Goal: Manage account settings

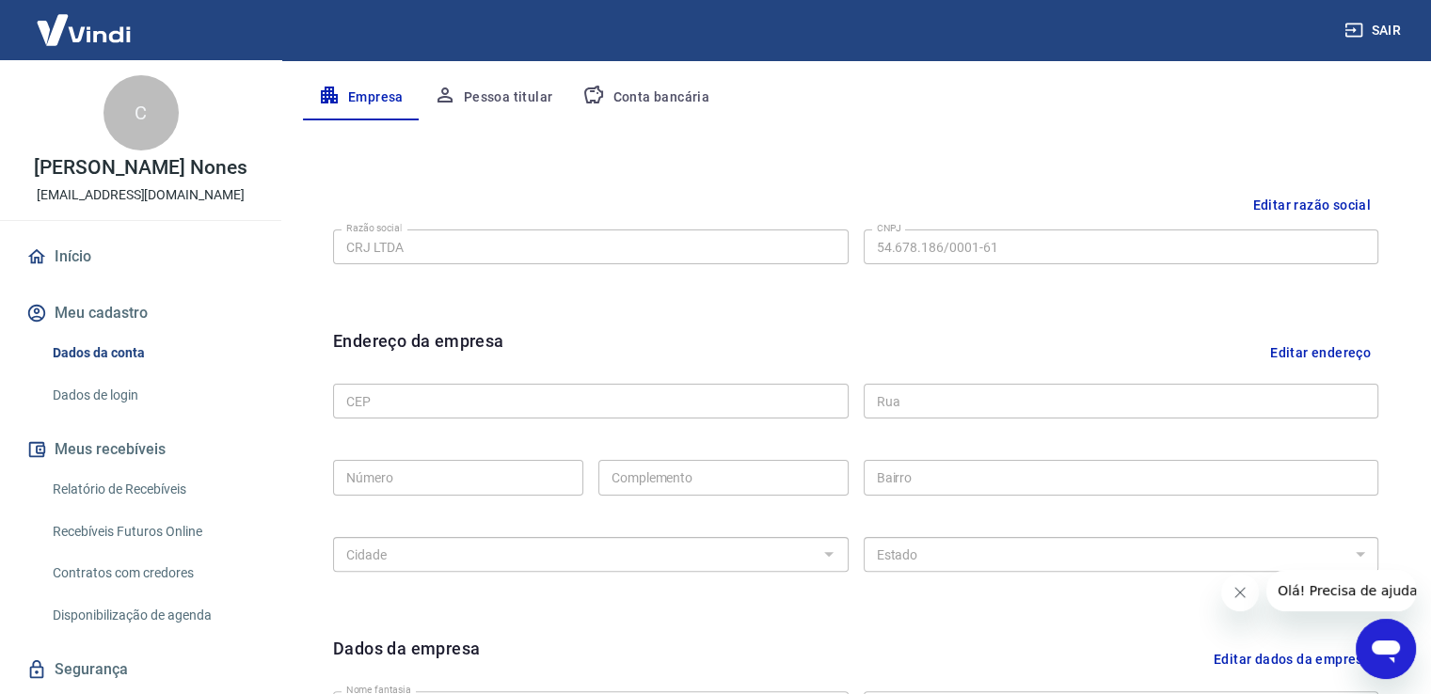
scroll to position [376, 0]
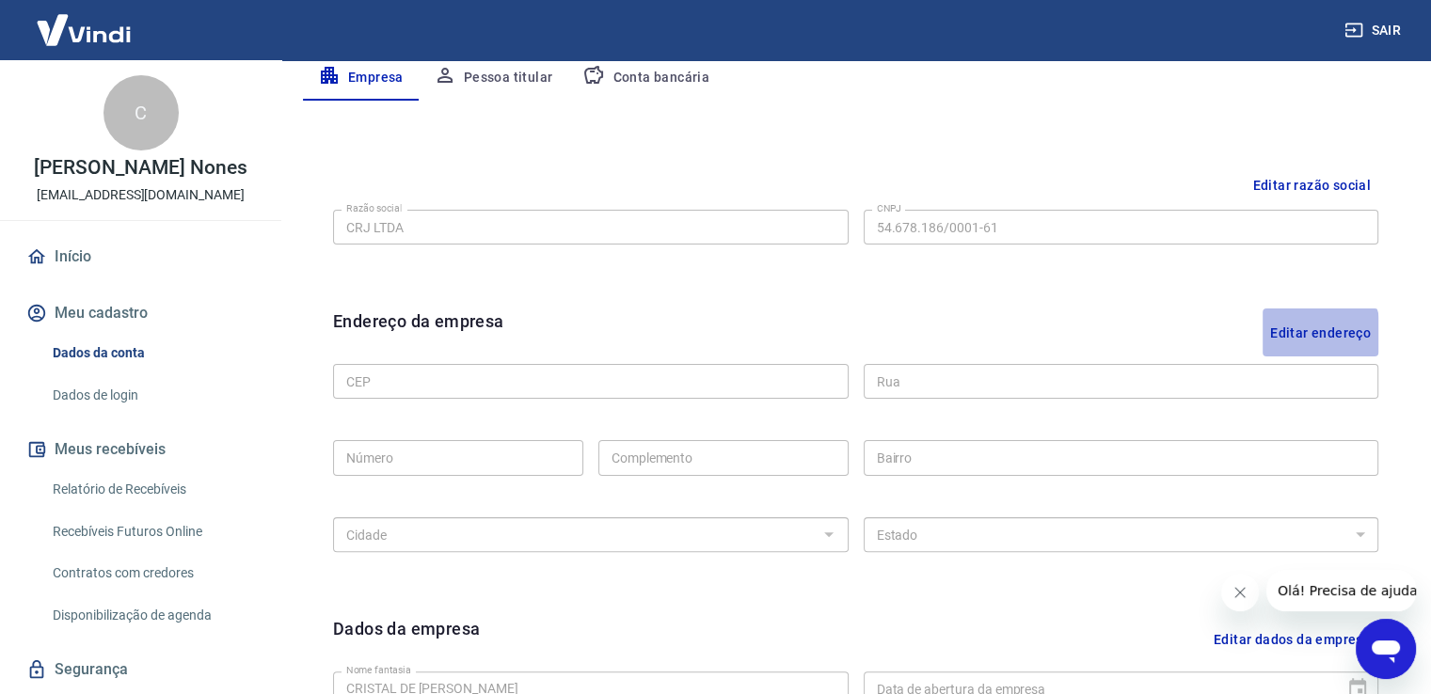
click at [976, 337] on button "Editar endereço" at bounding box center [1321, 333] width 116 height 48
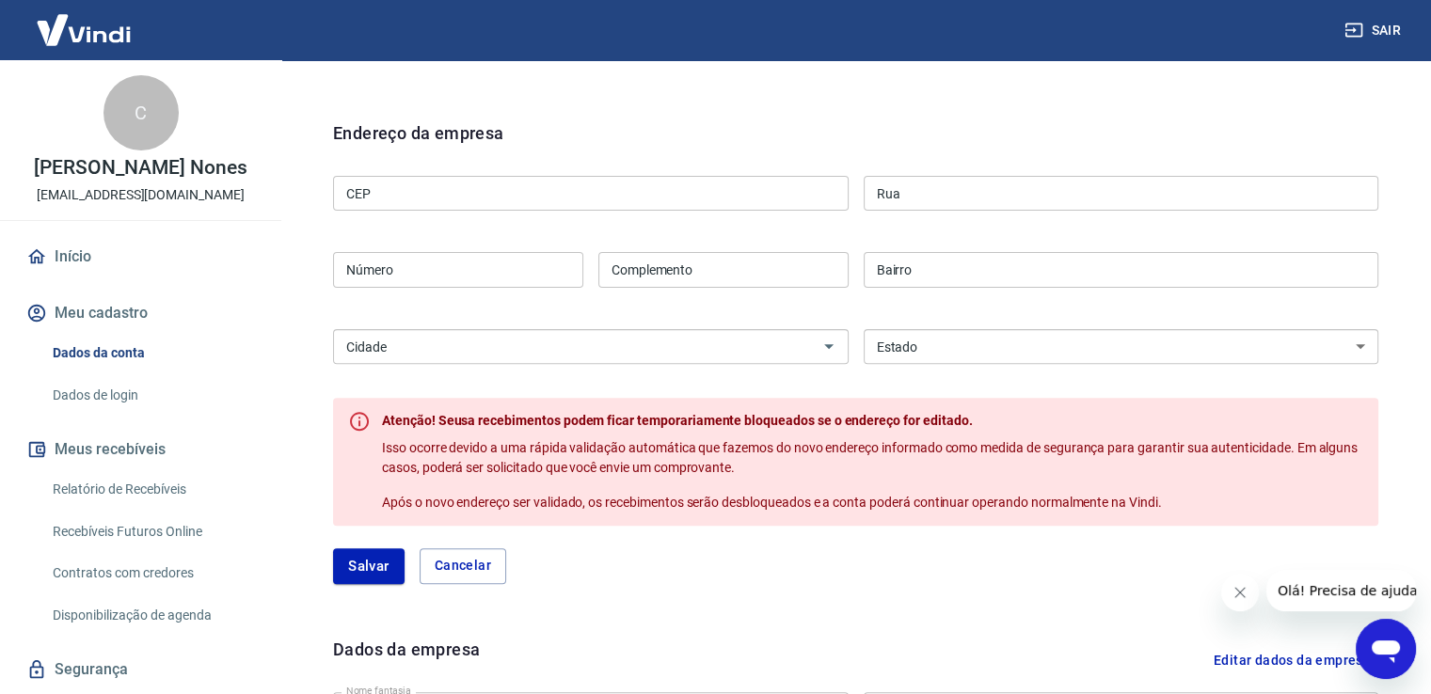
scroll to position [470, 0]
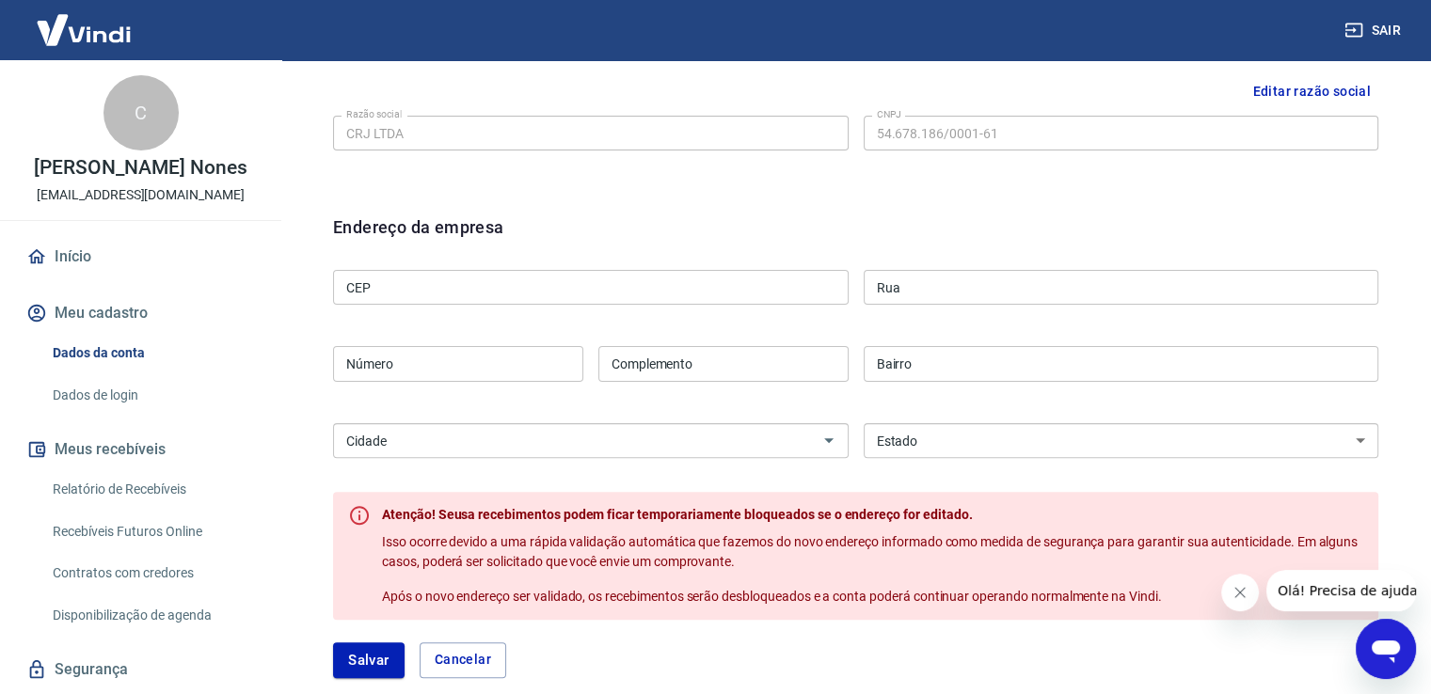
click at [440, 283] on input "CEP" at bounding box center [591, 287] width 516 height 35
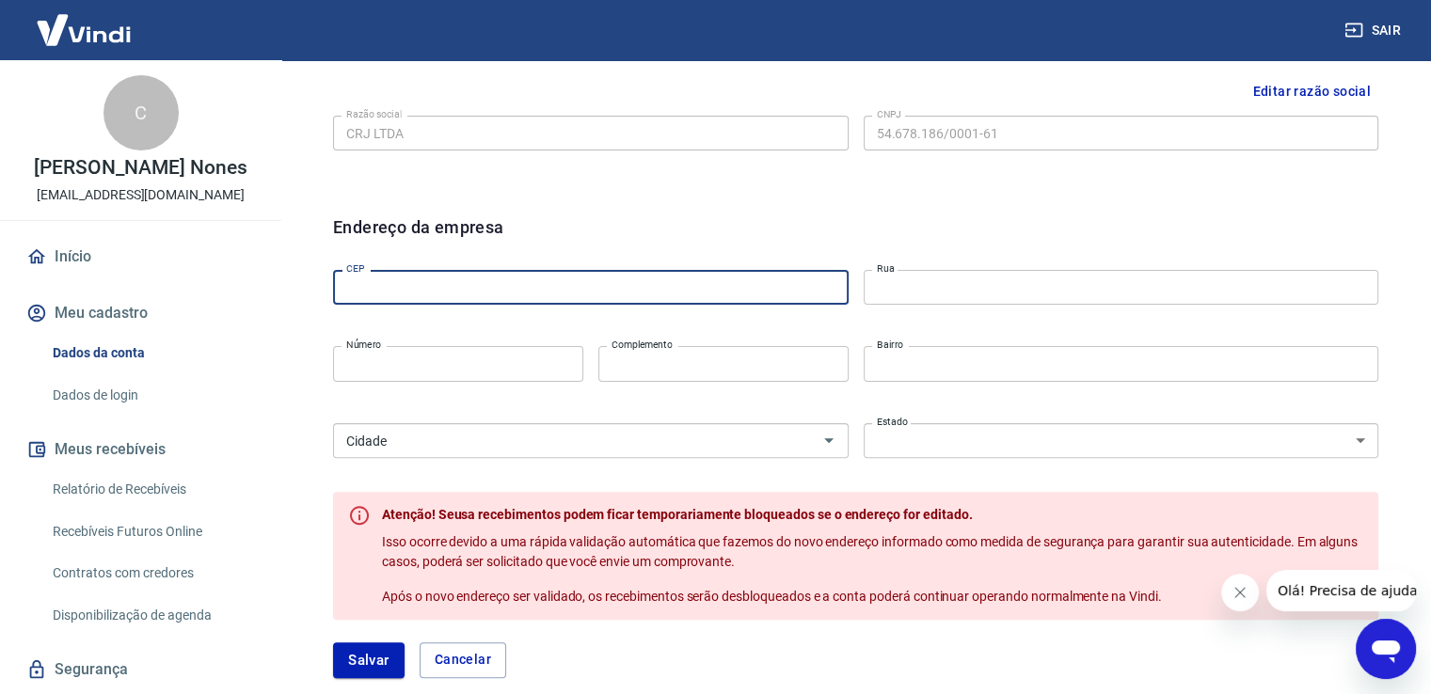
type input "13482-250"
type input "Rua [PERSON_NAME]"
type input "120"
type input "AP 103 torre 2"
type input "[GEOGRAPHIC_DATA]"
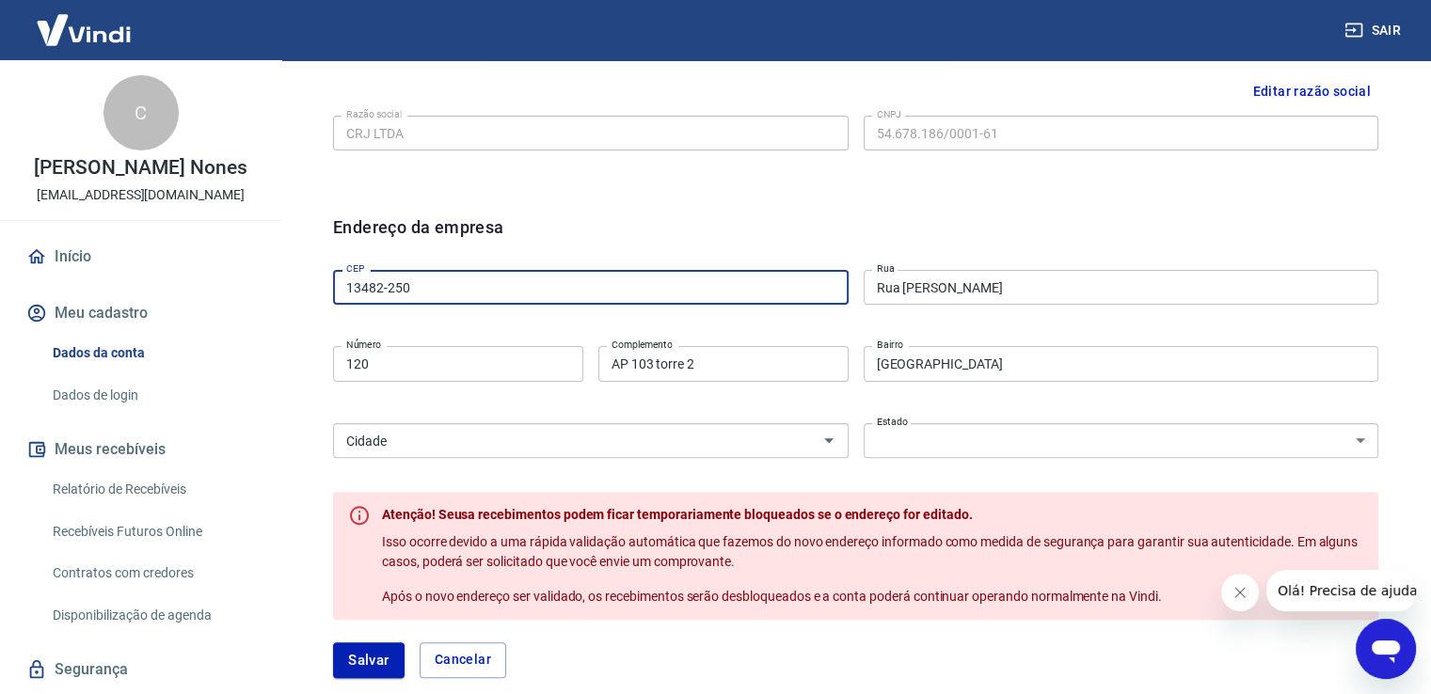
select select "SP"
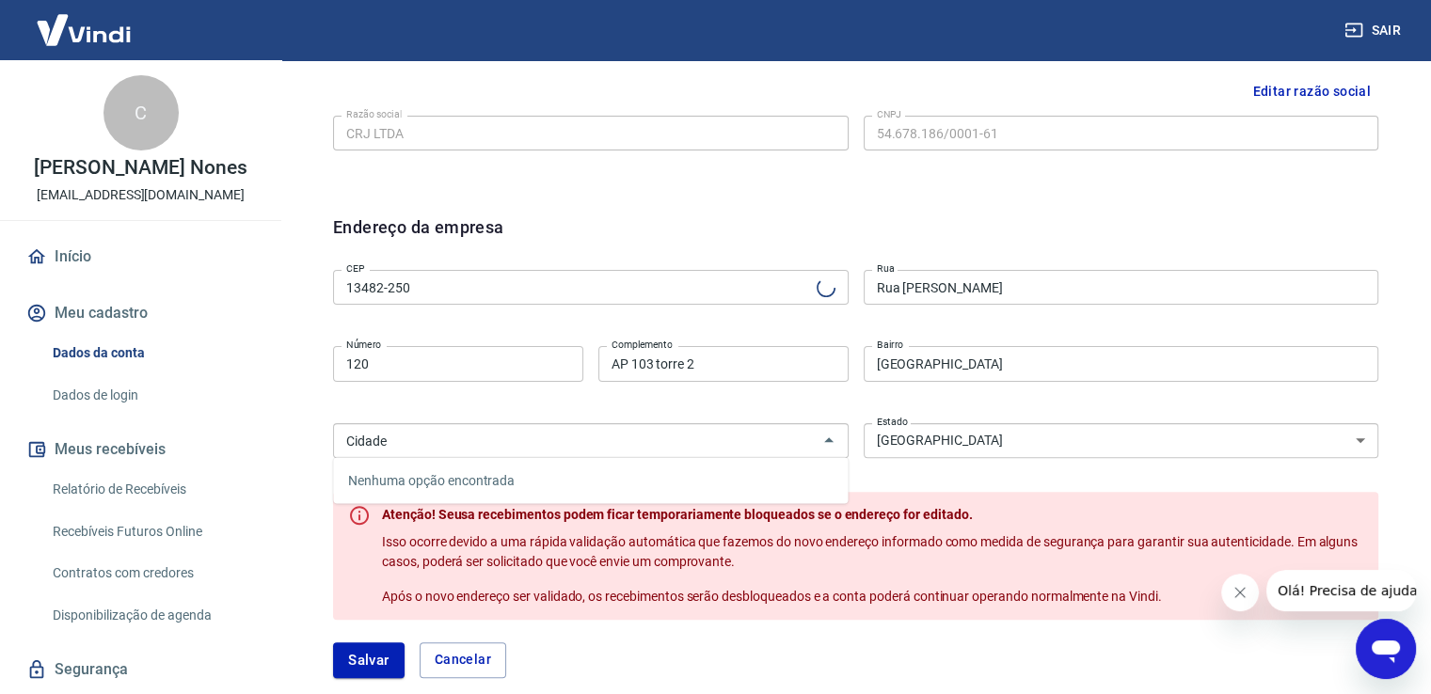
type input "Limeira"
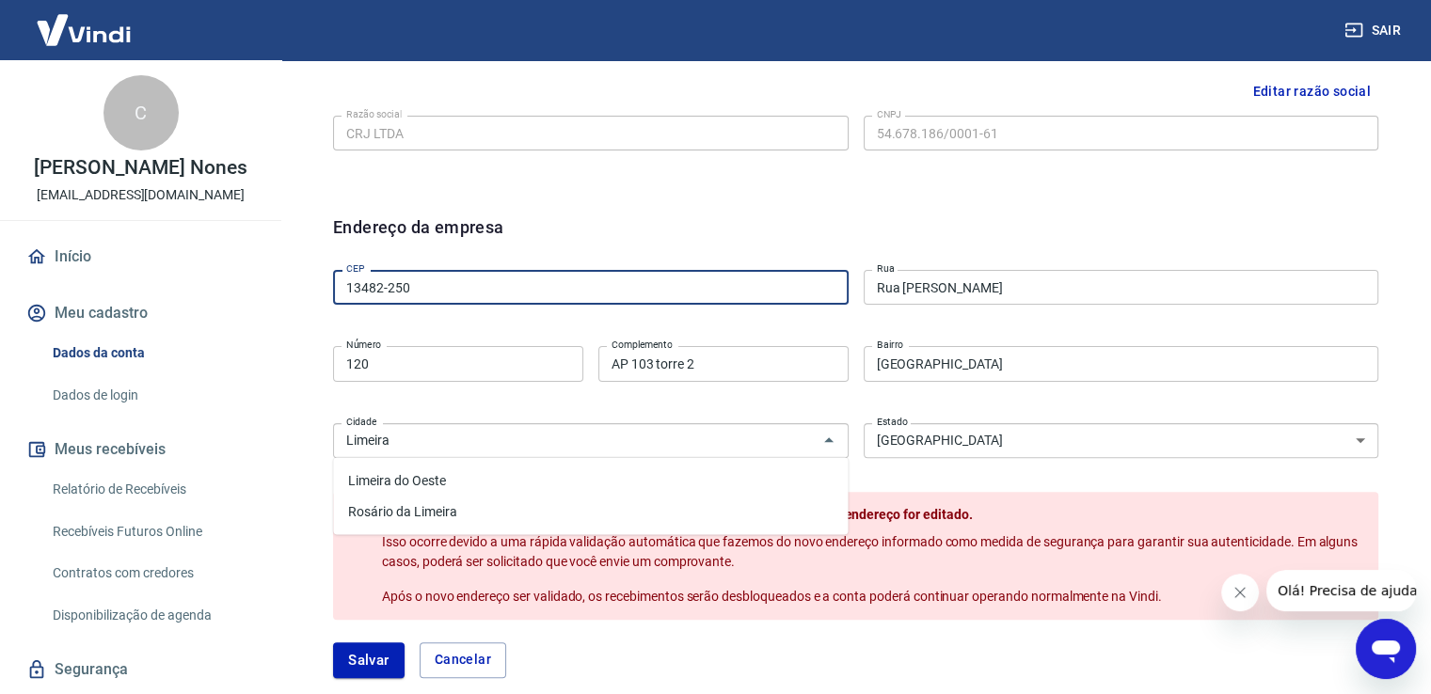
drag, startPoint x: 417, startPoint y: 295, endPoint x: 250, endPoint y: 292, distance: 166.6
paste input "31"
type input "13482-231"
click at [617, 250] on div "Endereço da empresa" at bounding box center [855, 239] width 1045 height 48
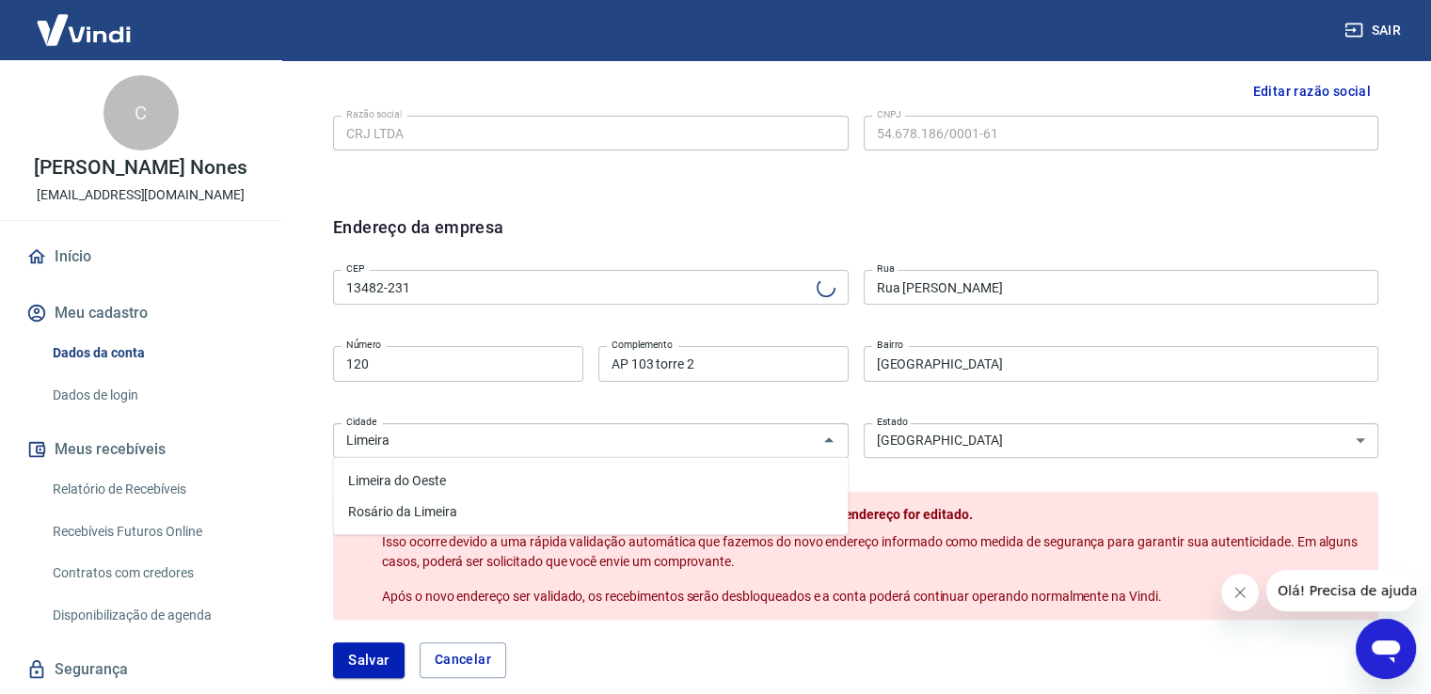
type input "Rua Clarino [PERSON_NAME]"
type input "Jardim [PERSON_NAME] Modeneis"
drag, startPoint x: 368, startPoint y: 373, endPoint x: 302, endPoint y: 372, distance: 65.9
click at [303, 372] on div "Editar razão social Razão social CRJ LTDA Razão social CNPJ 54.678.186/0001-61 …" at bounding box center [856, 518] width 1106 height 948
type input "63"
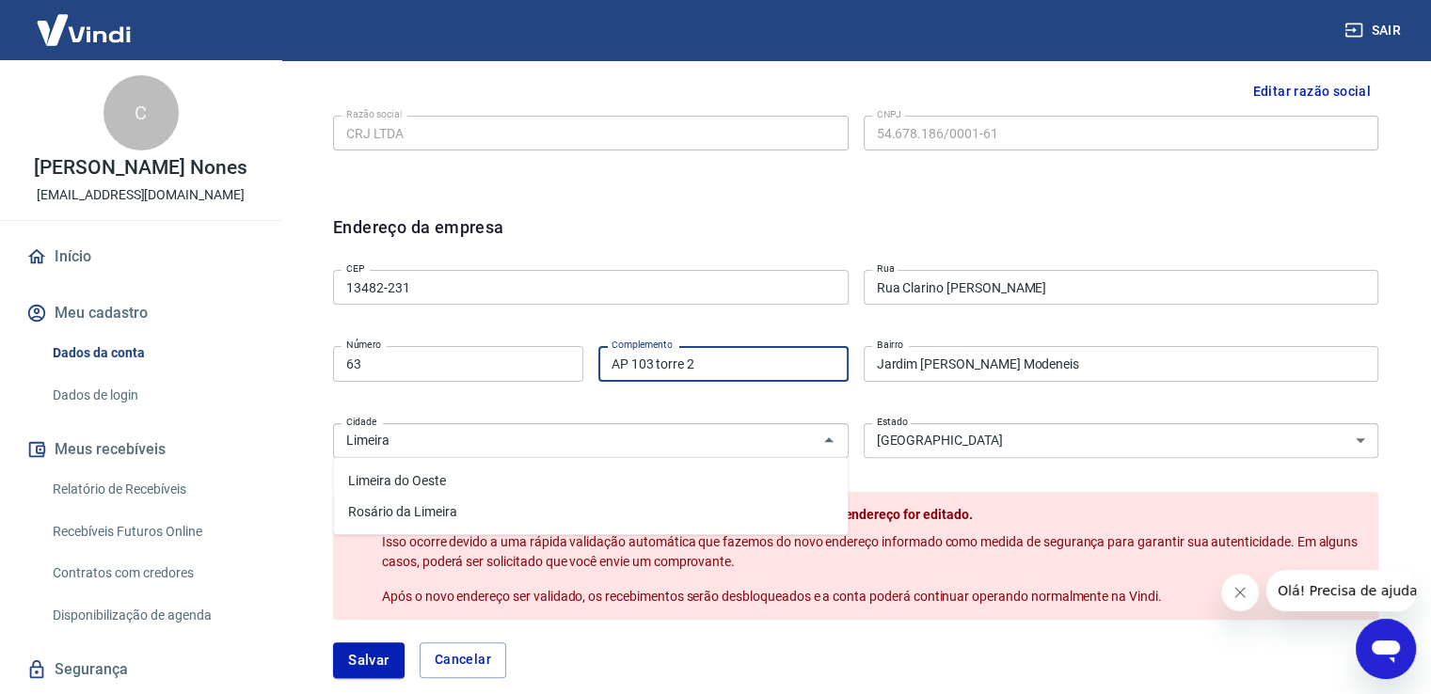
drag, startPoint x: 755, startPoint y: 368, endPoint x: 514, endPoint y: 365, distance: 240.9
click at [514, 365] on div "Número 63 Número Complemento AP 103 torre 2 Complemento" at bounding box center [591, 362] width 516 height 46
type input "fundos"
drag, startPoint x: 523, startPoint y: 326, endPoint x: 499, endPoint y: 328, distance: 24.6
click at [523, 326] on div "CEP 13482-231 CEP [GEOGRAPHIC_DATA] [GEOGRAPHIC_DATA] Número Complemento fundos…" at bounding box center [855, 362] width 1045 height 199
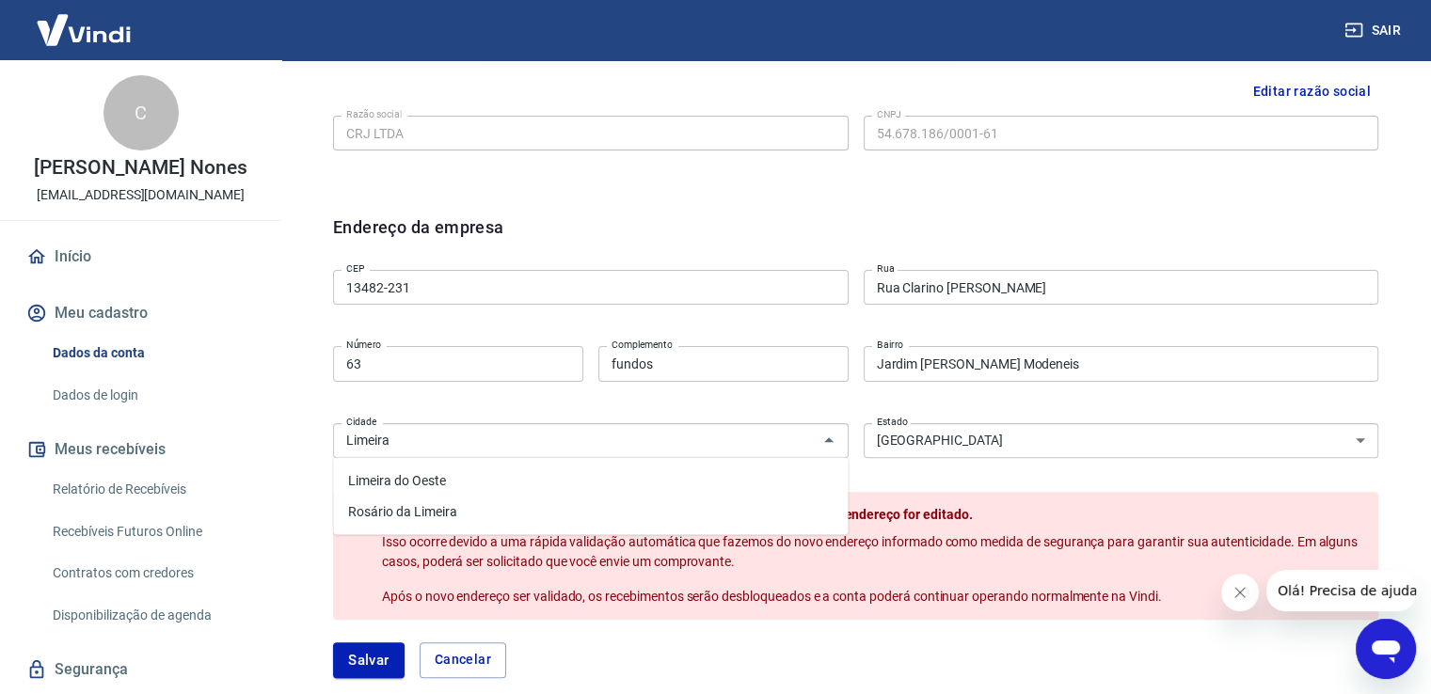
click at [433, 412] on div "CEP 13482-231 CEP [GEOGRAPHIC_DATA] [GEOGRAPHIC_DATA] Número Complemento fundos…" at bounding box center [855, 362] width 1045 height 199
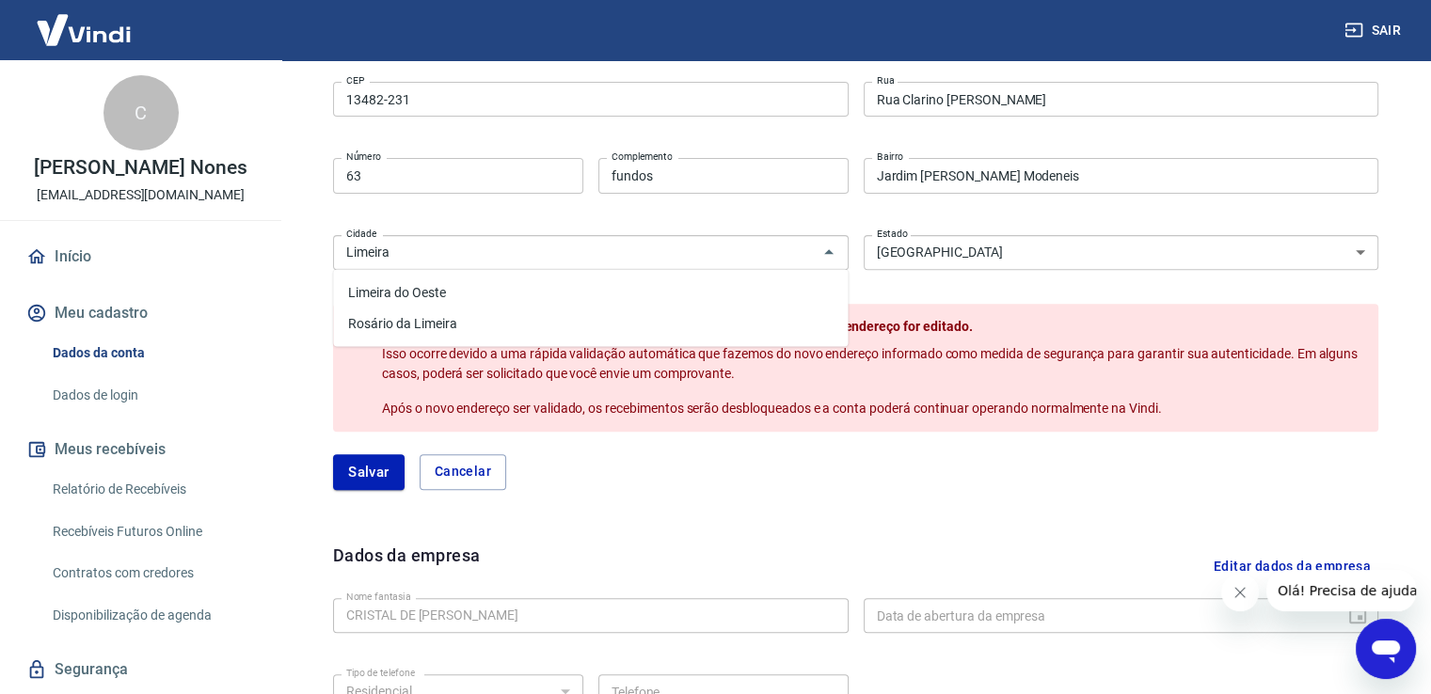
scroll to position [565, 0]
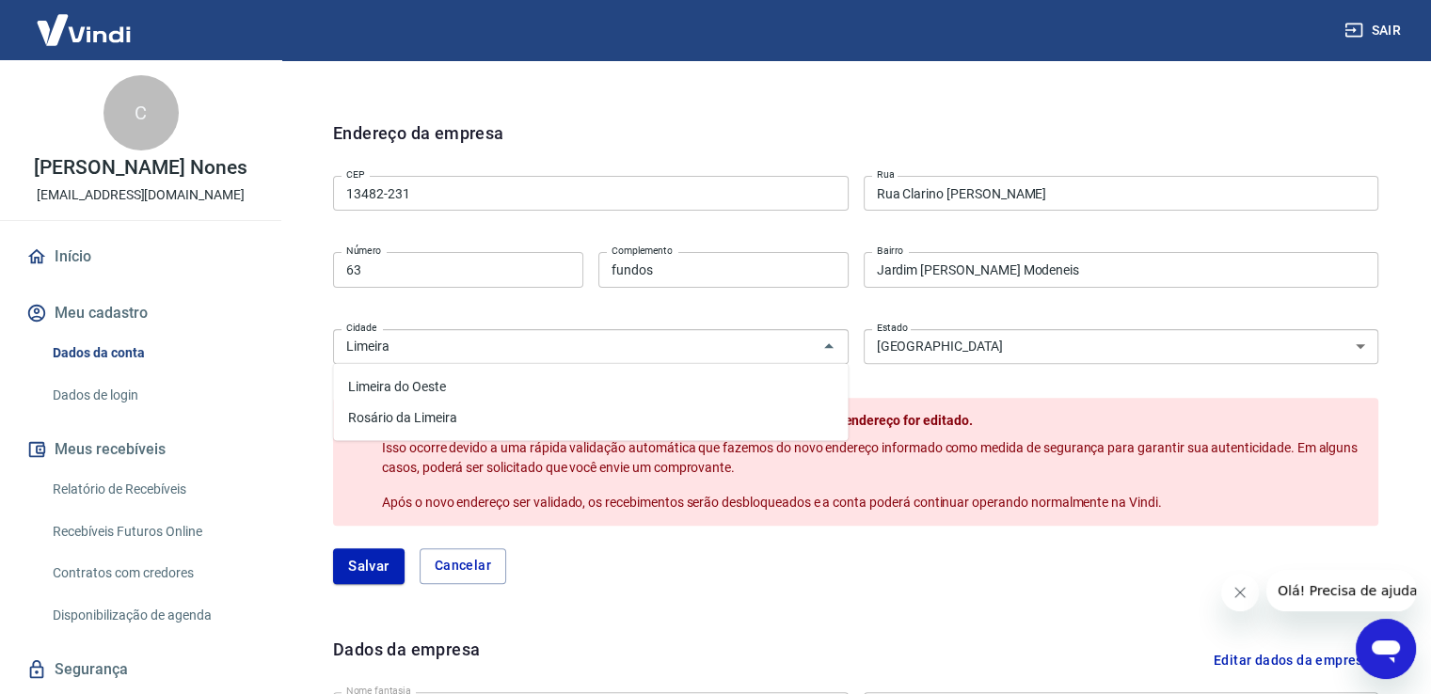
click at [282, 348] on div "Meu cadastro / Dados cadastrais Dados cadastrais Cancelar conta Conta CRJ LTDA …" at bounding box center [855, 208] width 1151 height 1425
click at [307, 337] on div "Editar razão social Razão social CRJ LTDA Razão social CNPJ 54.678.186/0001-61 …" at bounding box center [856, 424] width 1106 height 948
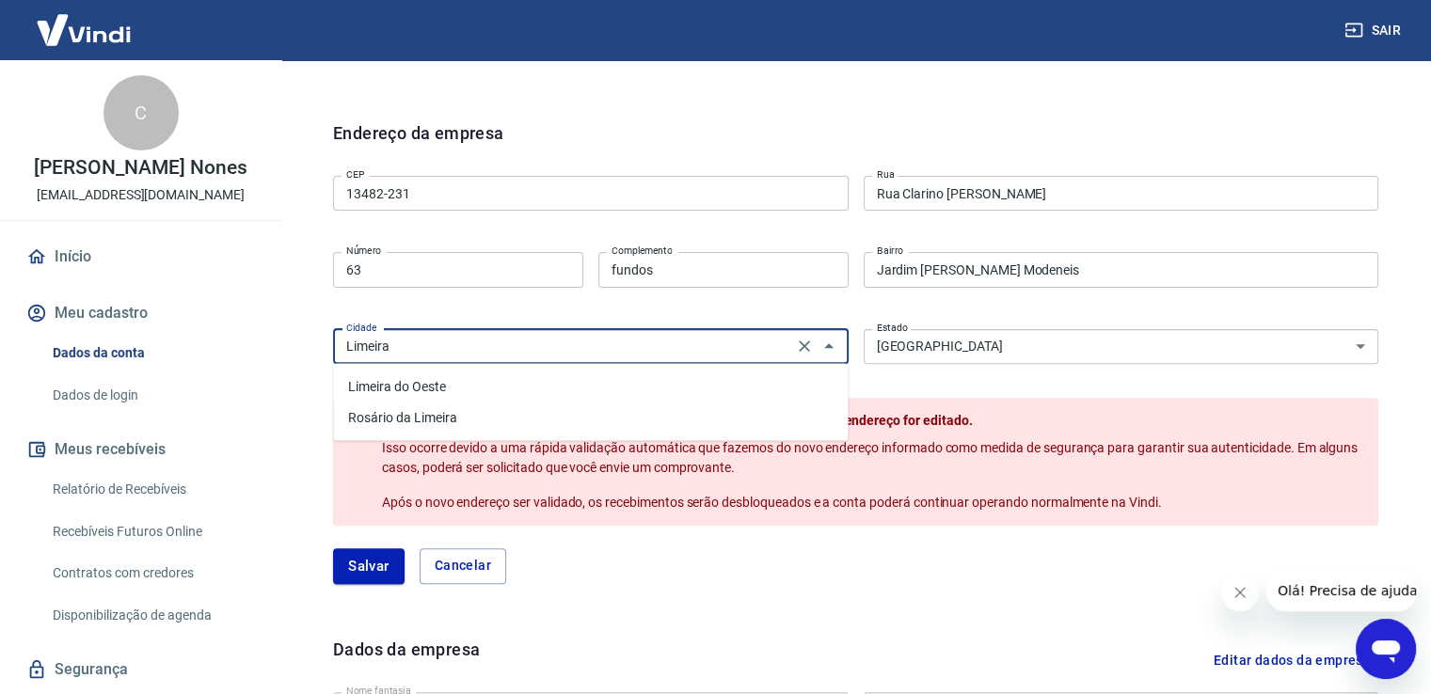
click at [514, 337] on input "Limeira" at bounding box center [563, 347] width 449 height 24
click at [830, 345] on icon "Fechar" at bounding box center [828, 345] width 9 height 5
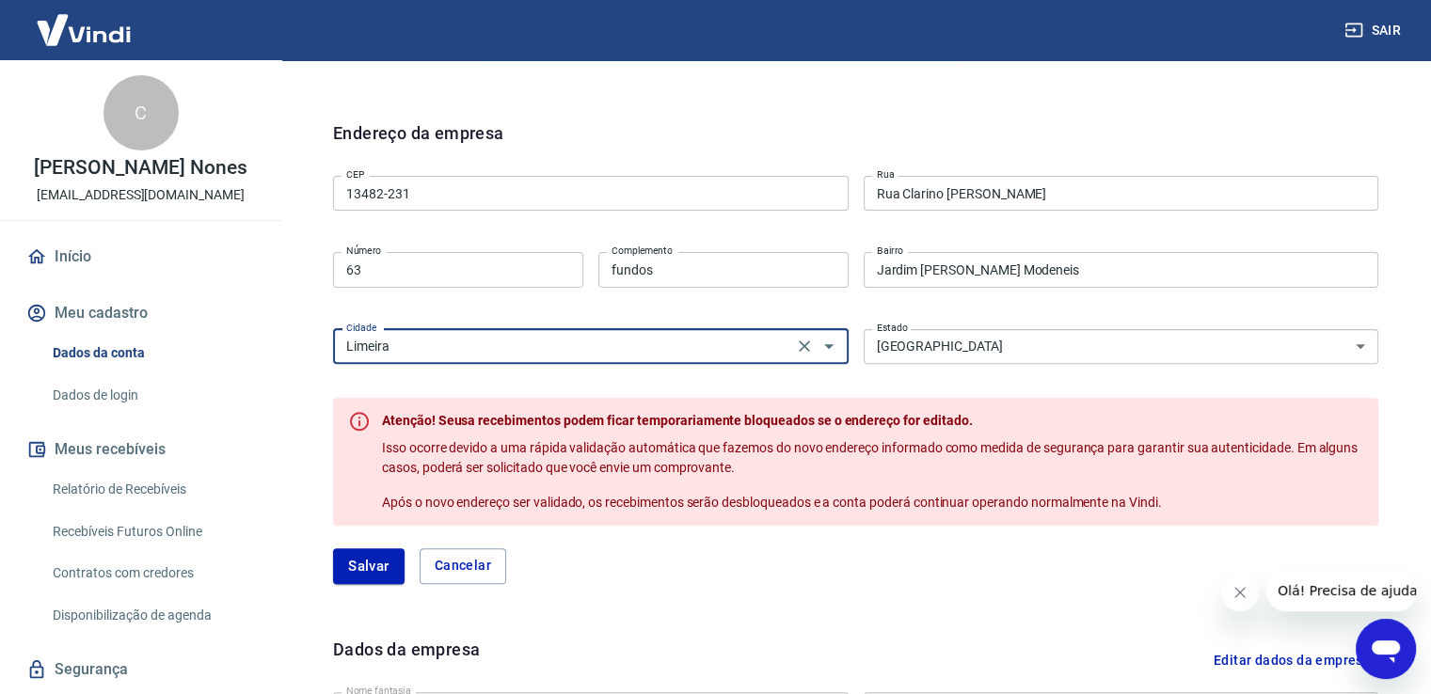
click at [872, 382] on form "Endereço da empresa CEP 13482-231 CEP [GEOGRAPHIC_DATA] [GEOGRAPHIC_DATA] Númer…" at bounding box center [855, 351] width 1045 height 463
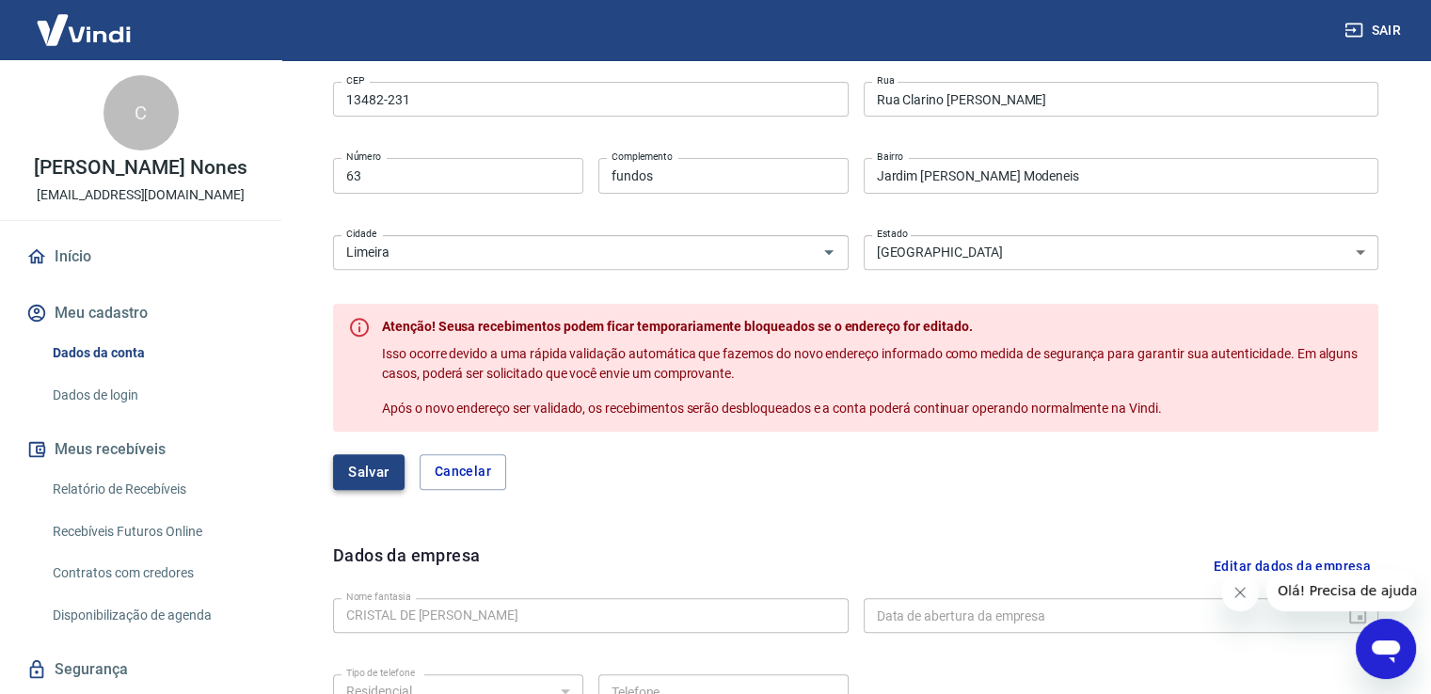
click at [361, 465] on button "Salvar" at bounding box center [369, 472] width 72 height 36
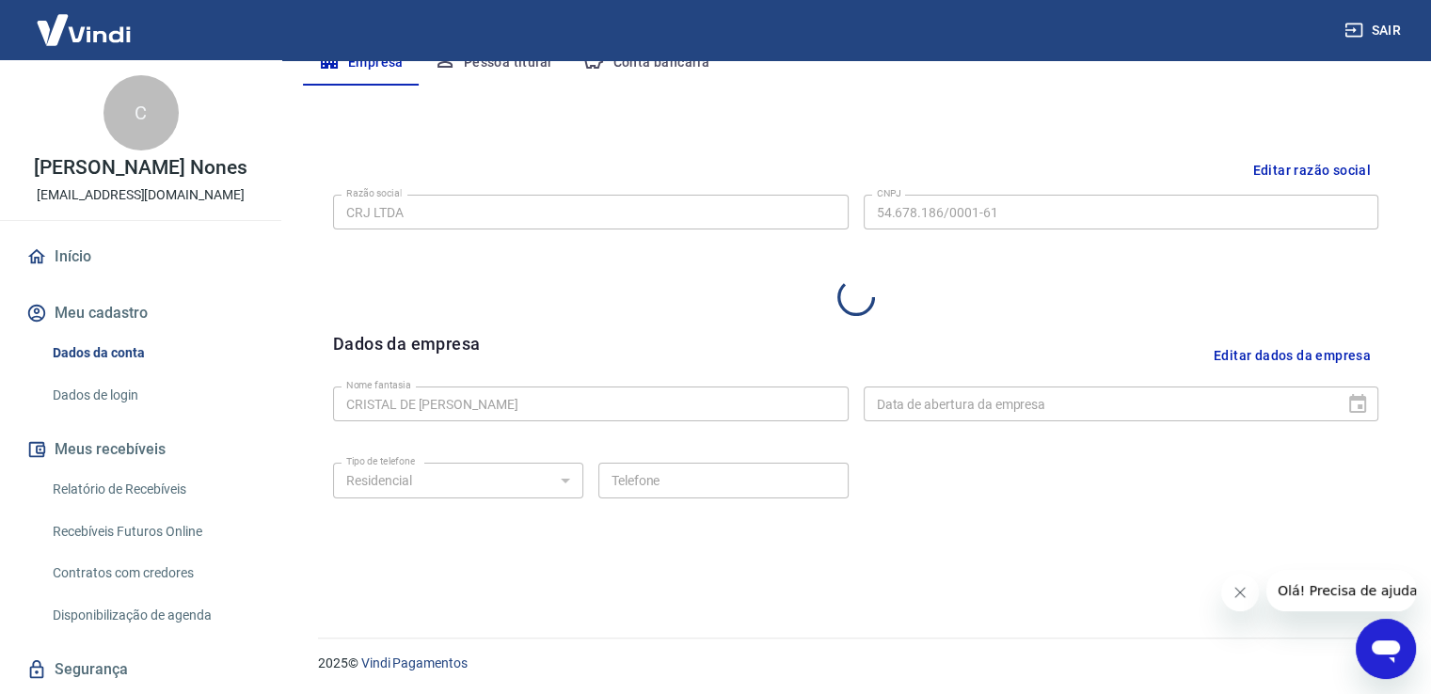
scroll to position [659, 0]
select select "SP"
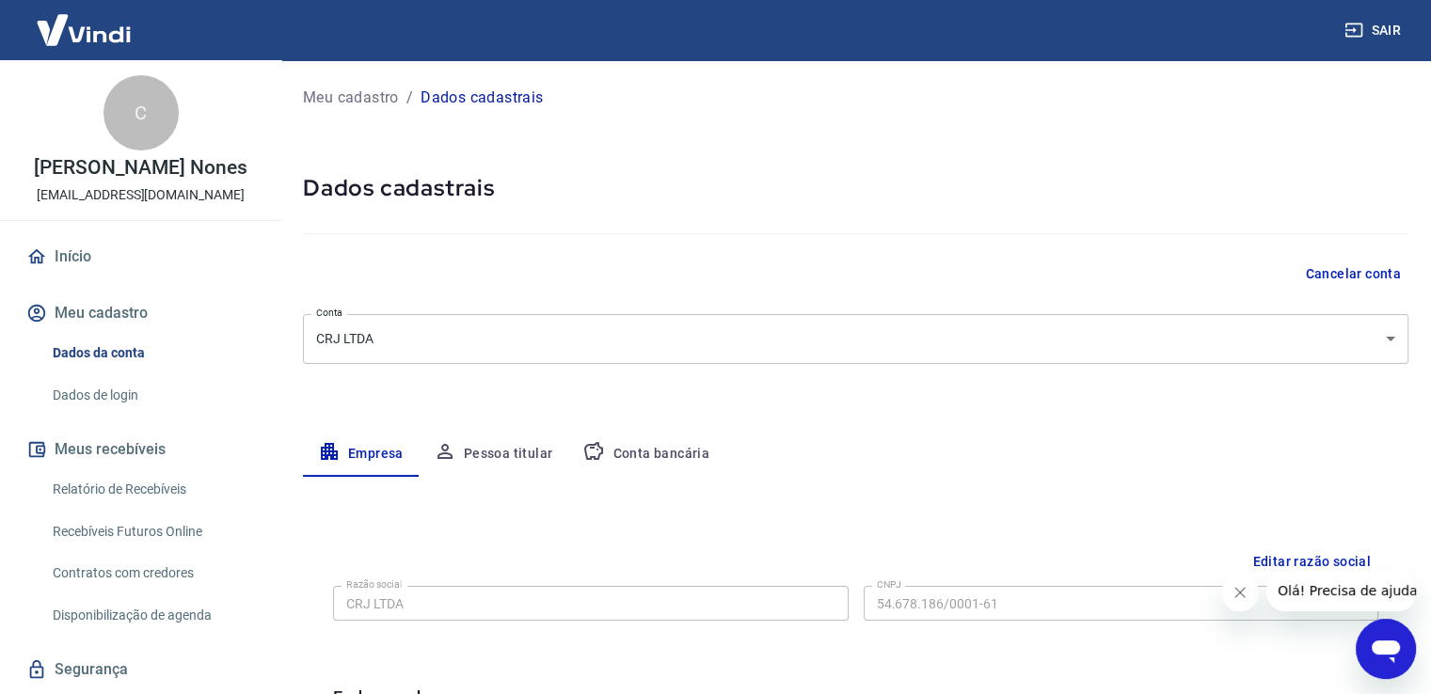
scroll to position [0, 0]
click at [74, 248] on link "Início" at bounding box center [141, 256] width 236 height 41
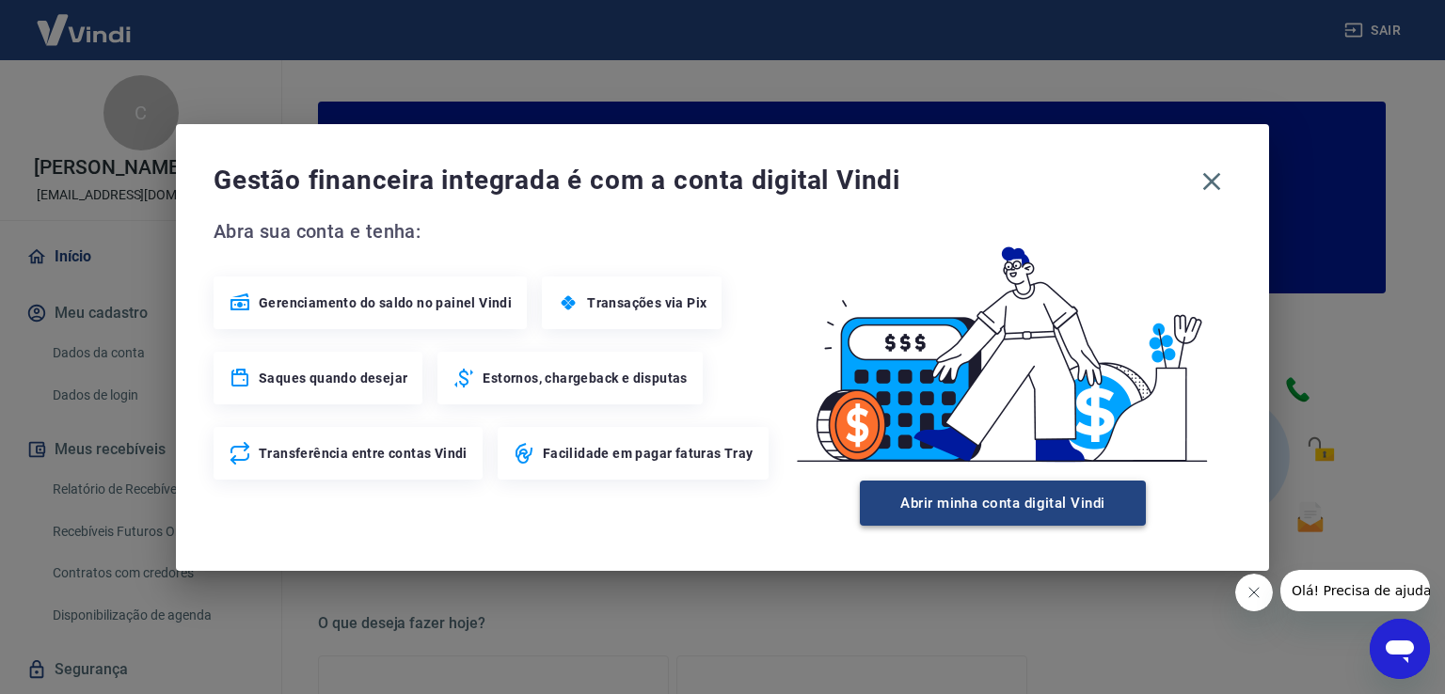
click at [952, 501] on button "Abrir minha conta digital Vindi" at bounding box center [1003, 503] width 286 height 45
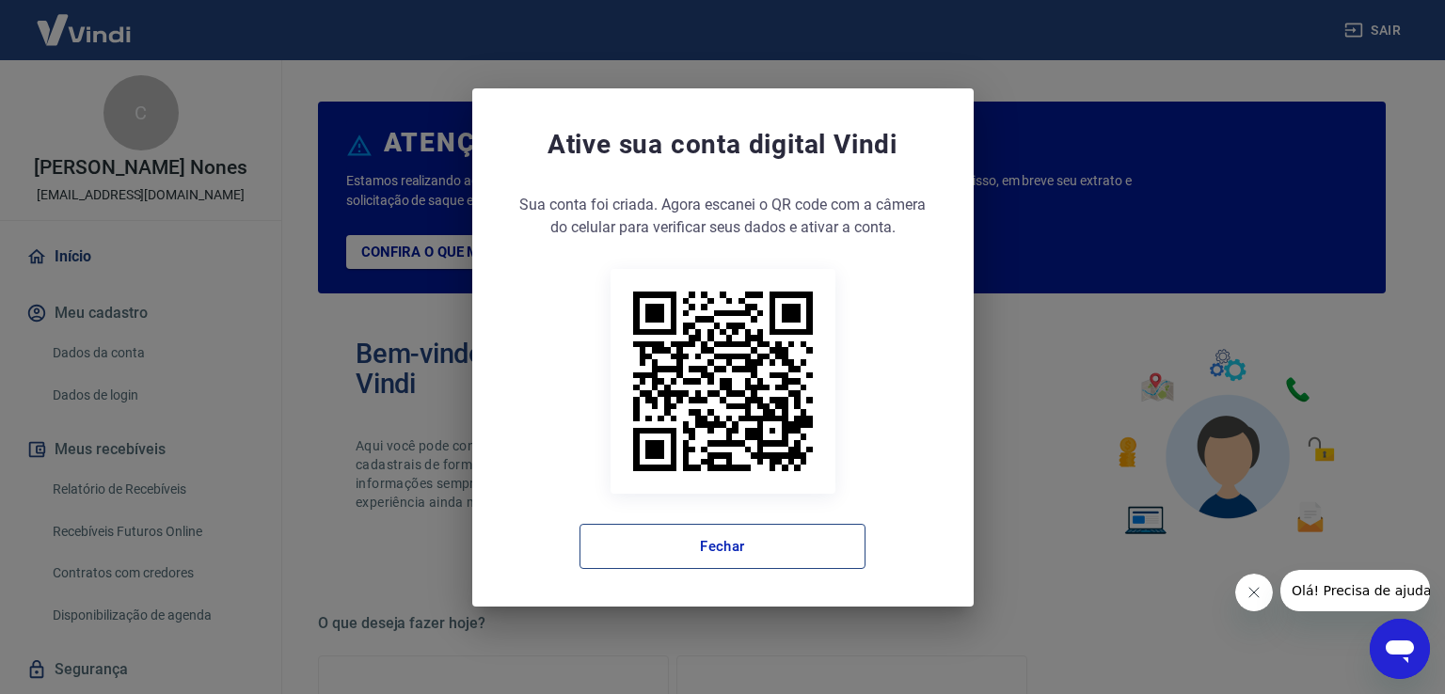
click at [772, 524] on button "Fechar" at bounding box center [723, 546] width 286 height 45
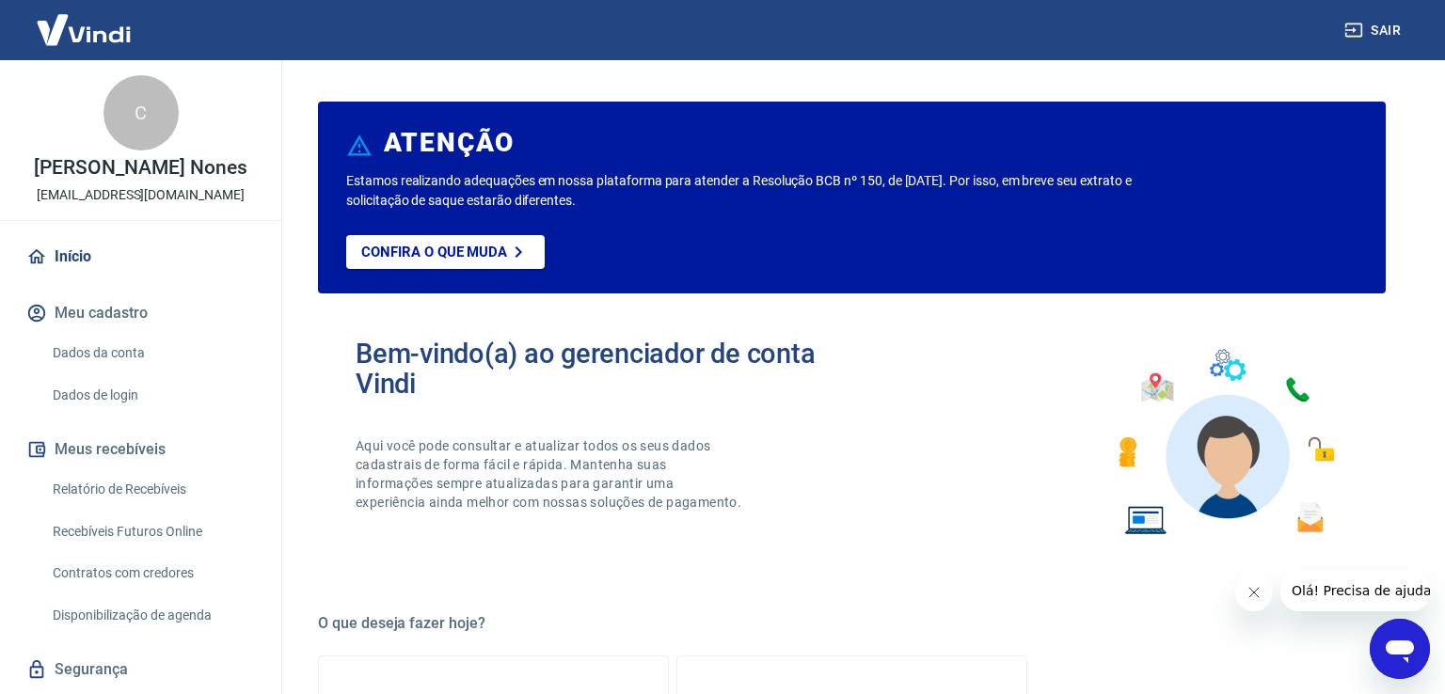
click at [781, 547] on div "Bem-vindo(a) ao gerenciador de conta Vindi Aqui você pode consultar e atualizar…" at bounding box center [852, 443] width 1068 height 268
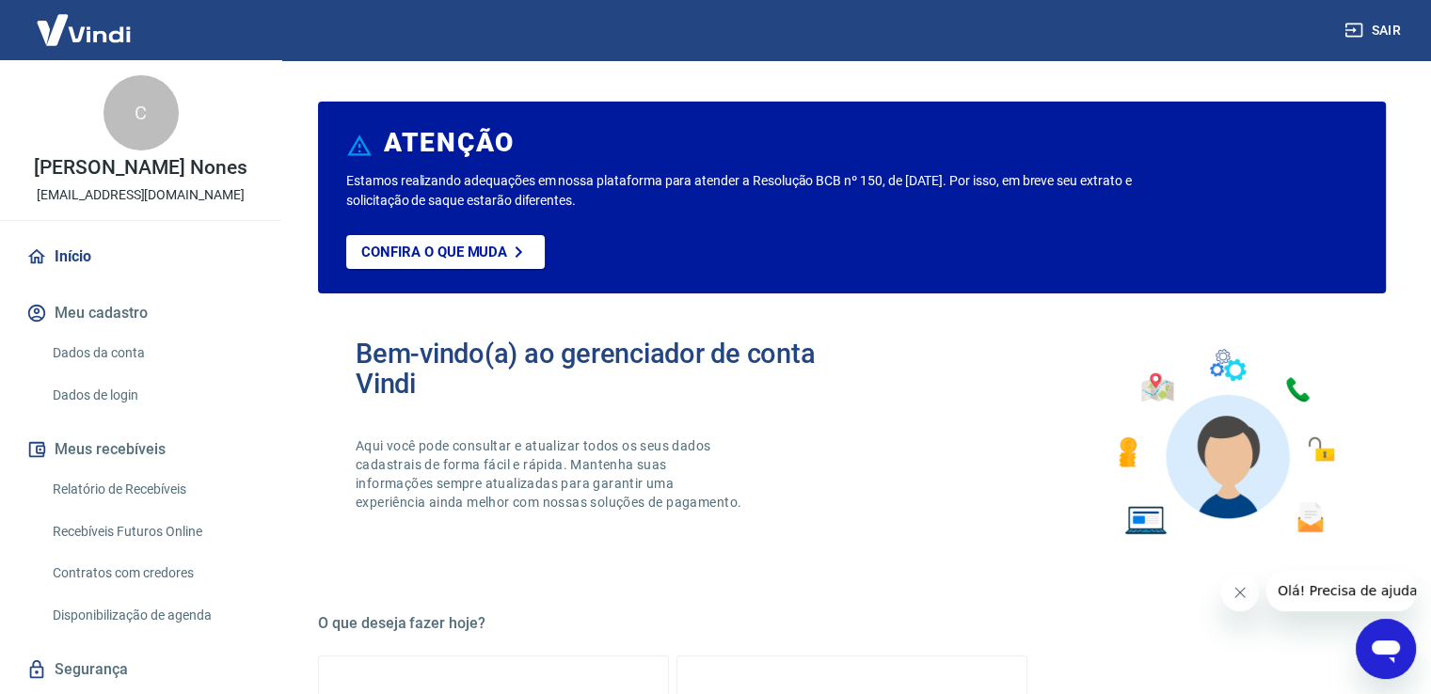
click at [101, 250] on link "Início" at bounding box center [141, 256] width 236 height 41
click at [87, 355] on link "Dados da conta" at bounding box center [152, 353] width 214 height 39
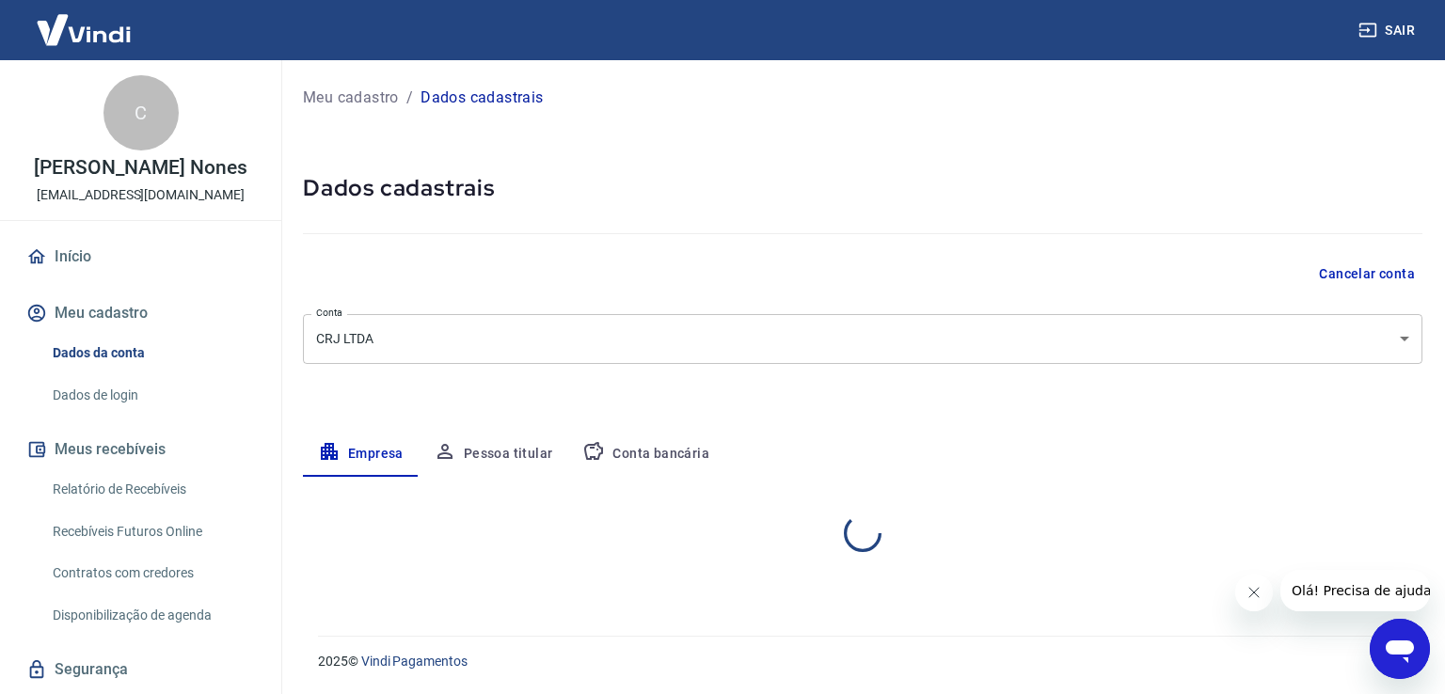
select select "SP"
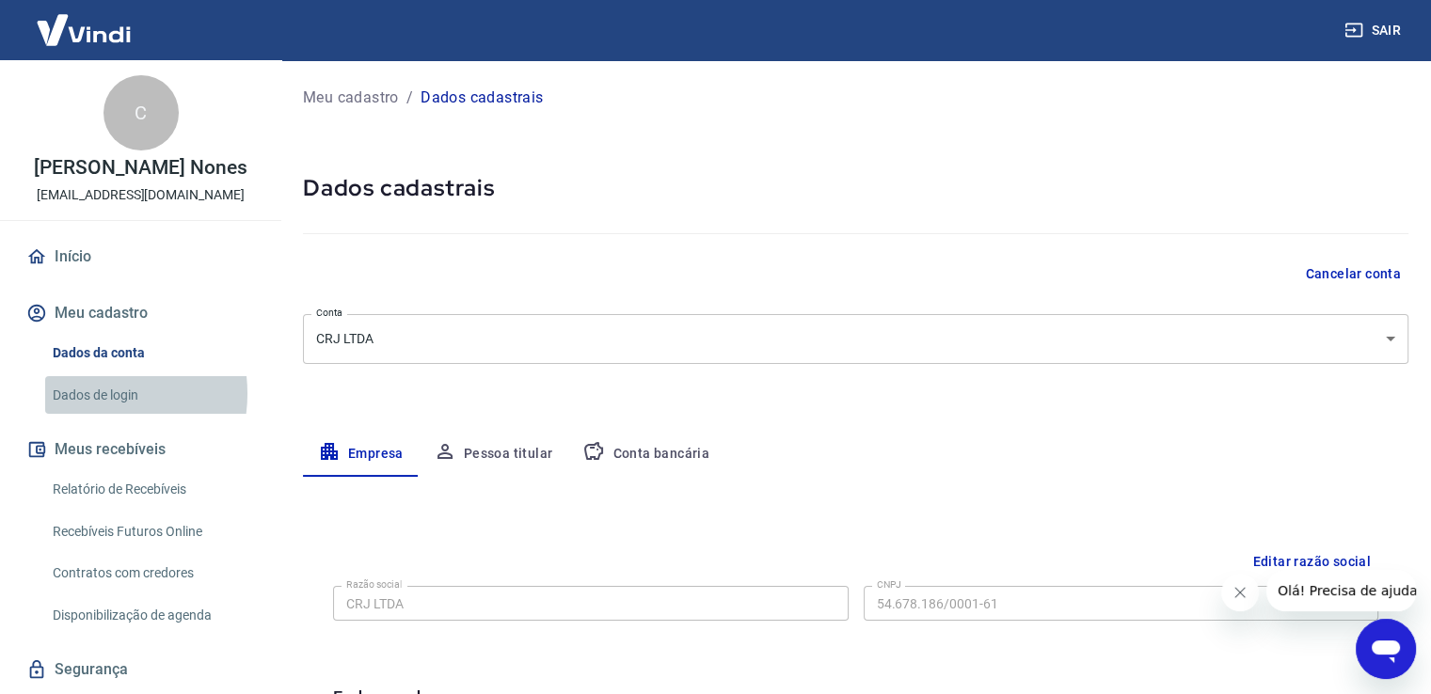
click at [87, 393] on link "Dados de login" at bounding box center [152, 395] width 214 height 39
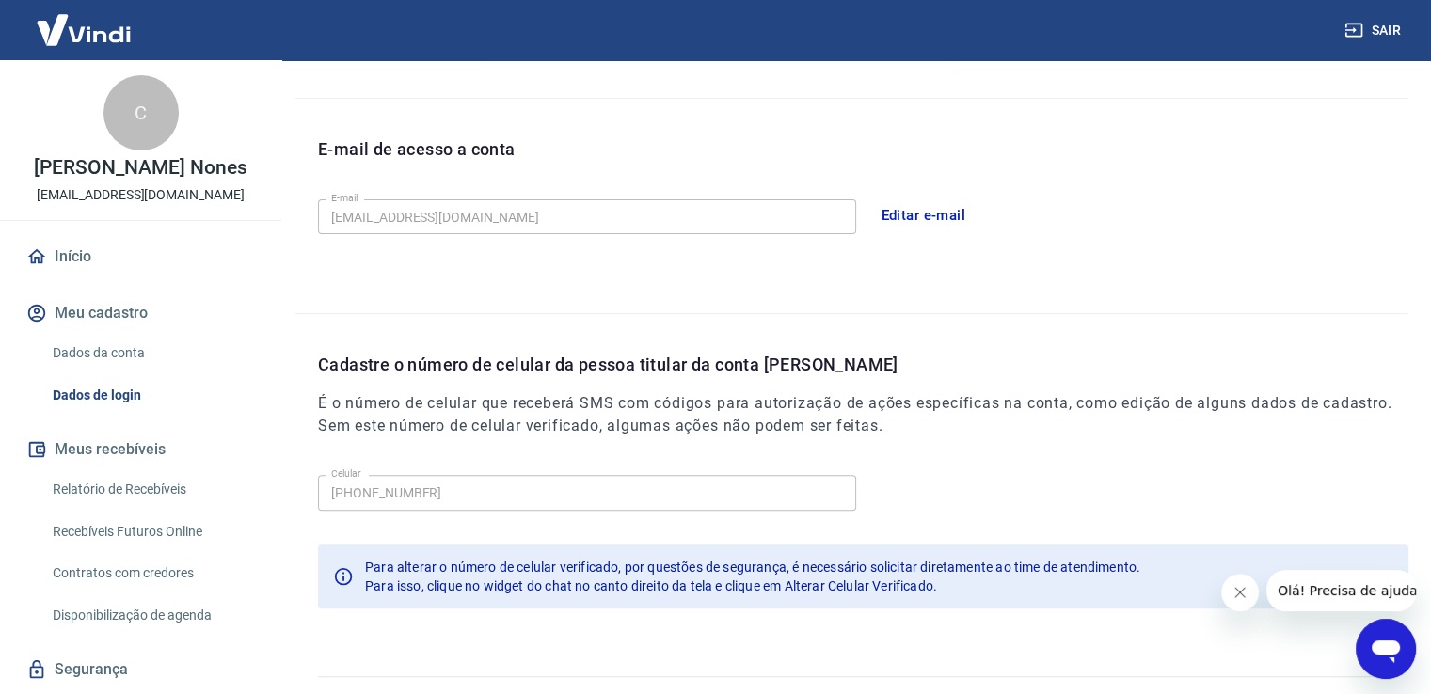
scroll to position [509, 0]
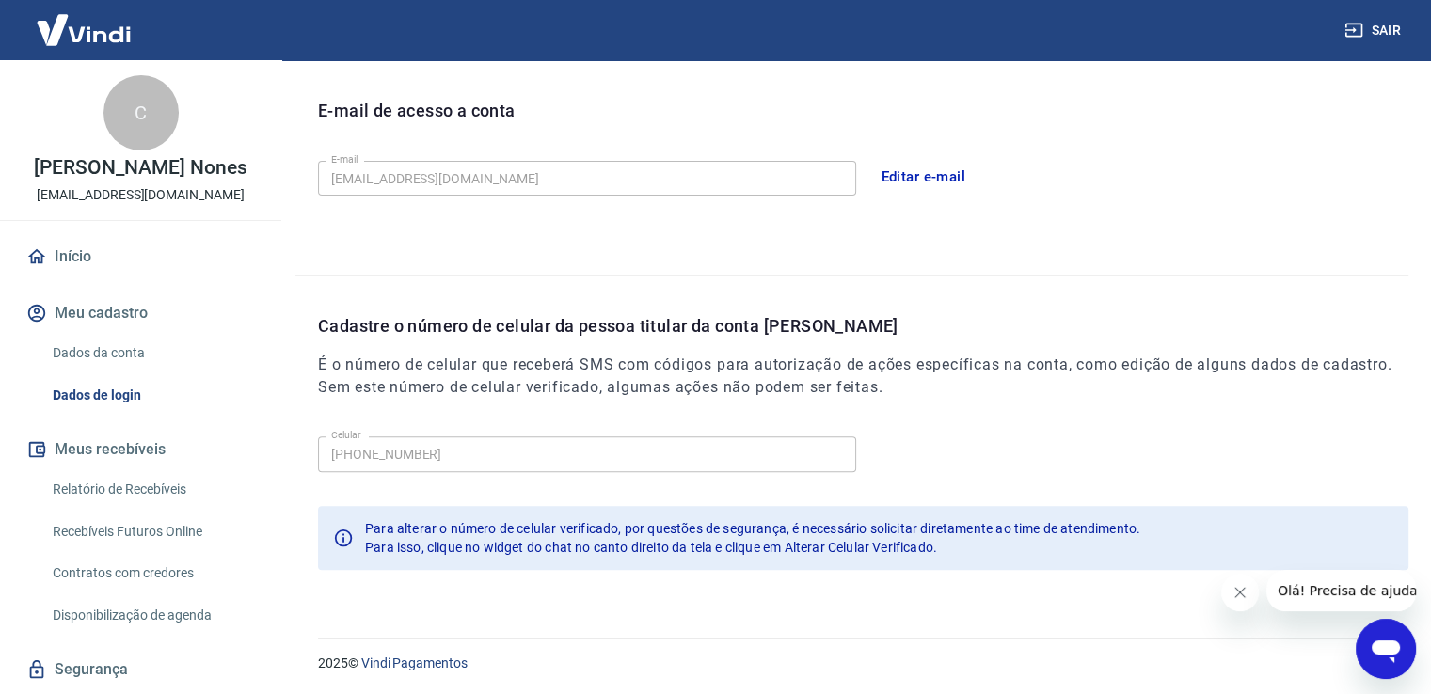
click at [121, 490] on link "Relatório de Recebíveis" at bounding box center [152, 489] width 214 height 39
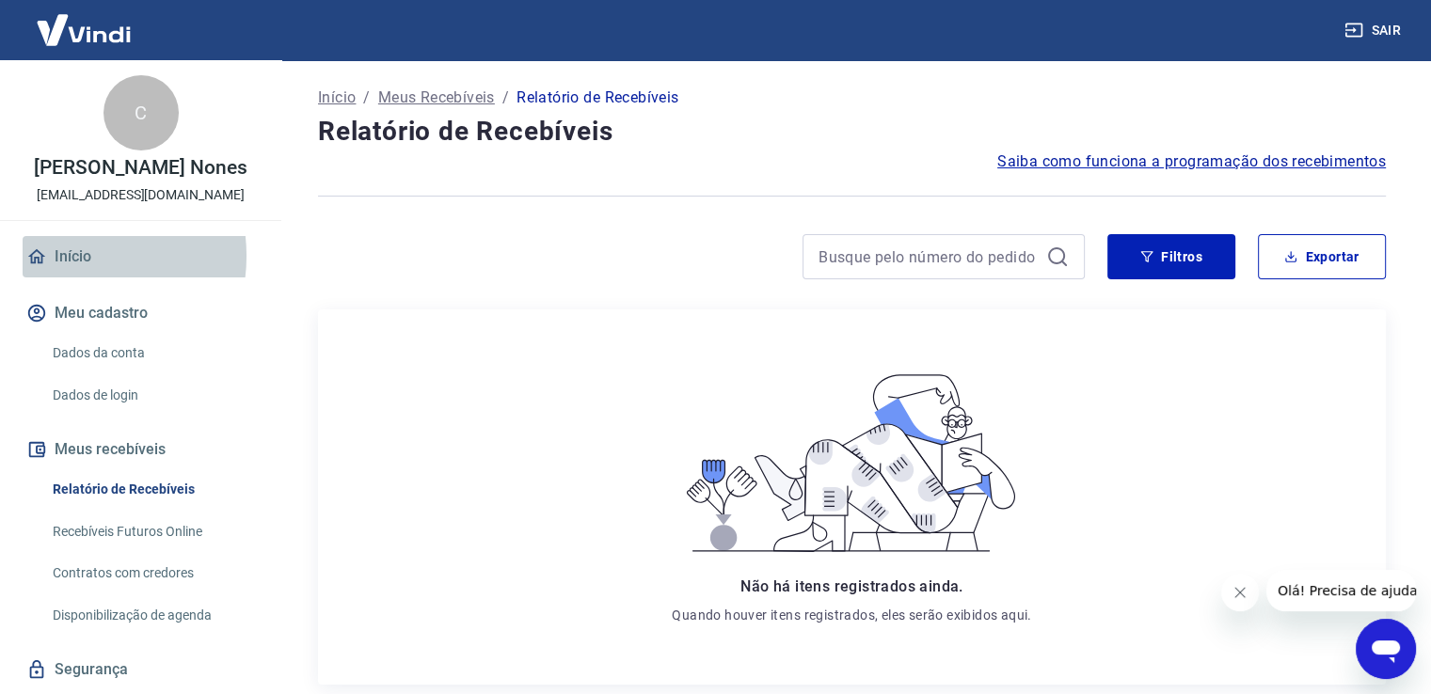
click at [60, 256] on link "Início" at bounding box center [141, 256] width 236 height 41
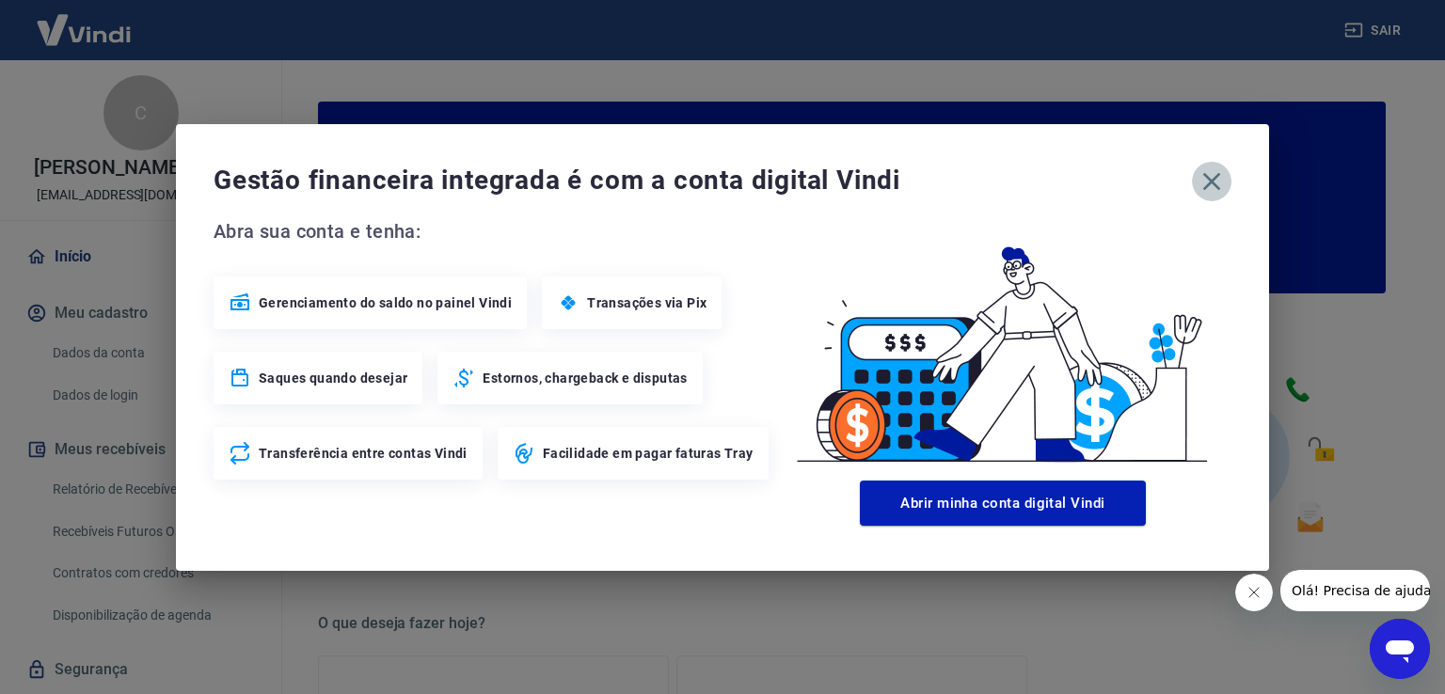
click at [976, 186] on icon "button" at bounding box center [1212, 182] width 30 height 30
